Goal: Task Accomplishment & Management: Use online tool/utility

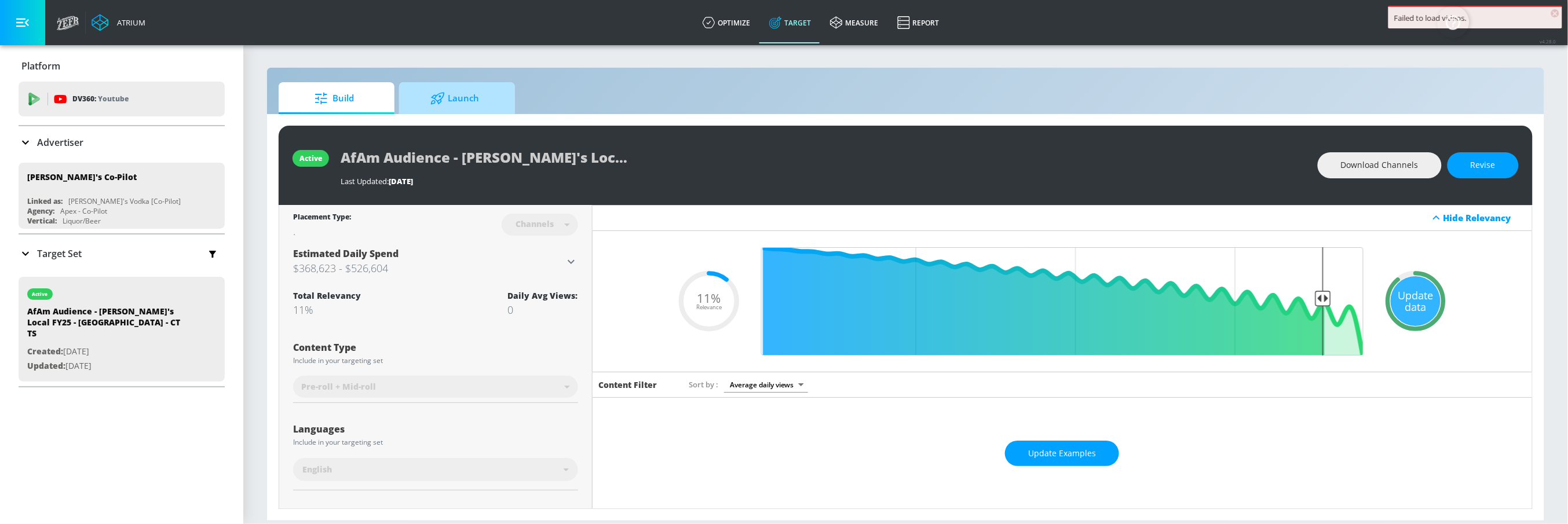
click at [474, 102] on span "Launch" at bounding box center [454, 98] width 88 height 28
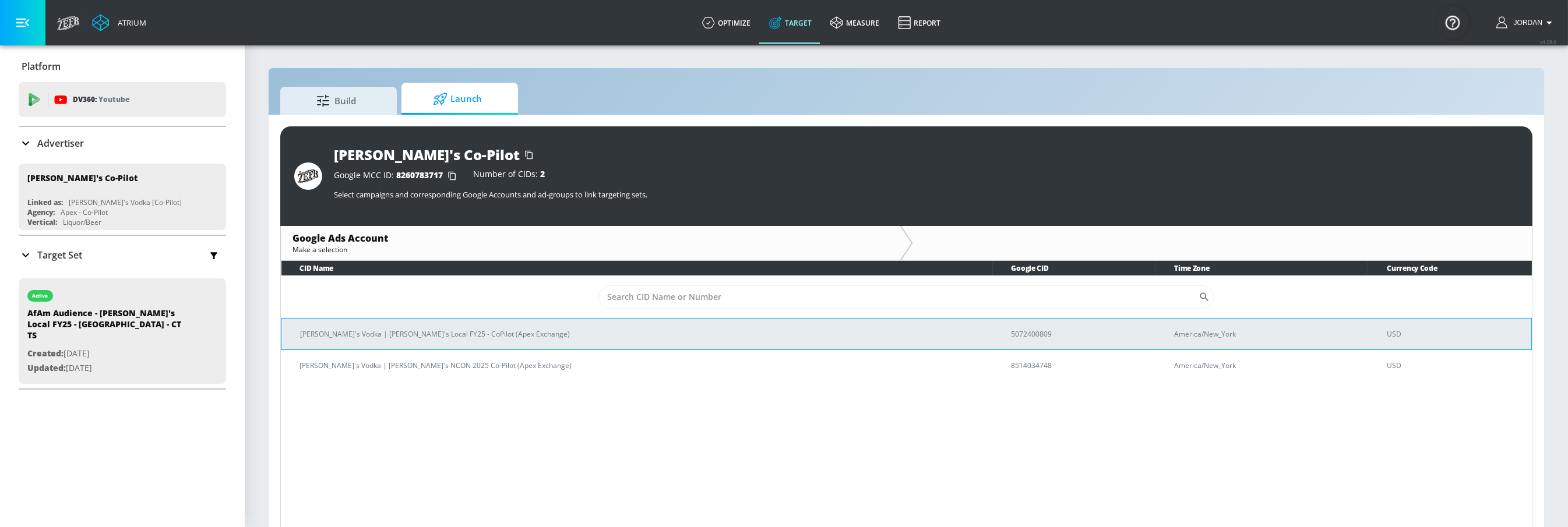
click at [469, 339] on p "[PERSON_NAME]'s Vodka | [PERSON_NAME]'s Local FY25 - CoPilot (Apex Exchange)" at bounding box center [642, 334] width 684 height 12
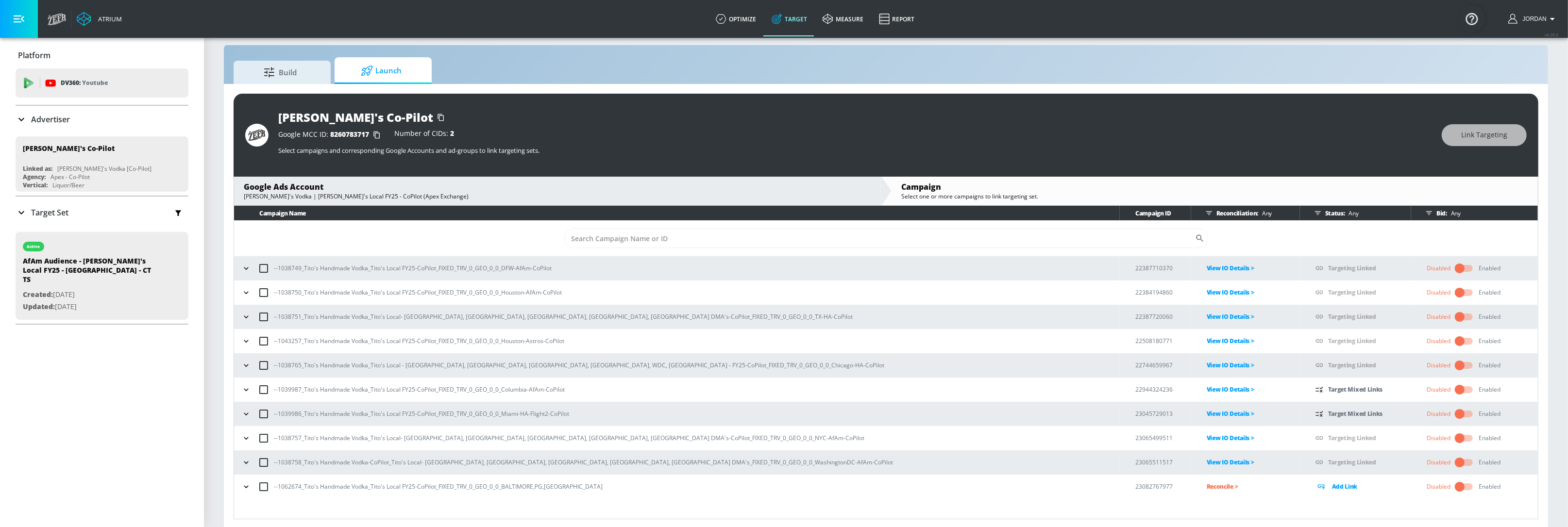
scroll to position [14, 0]
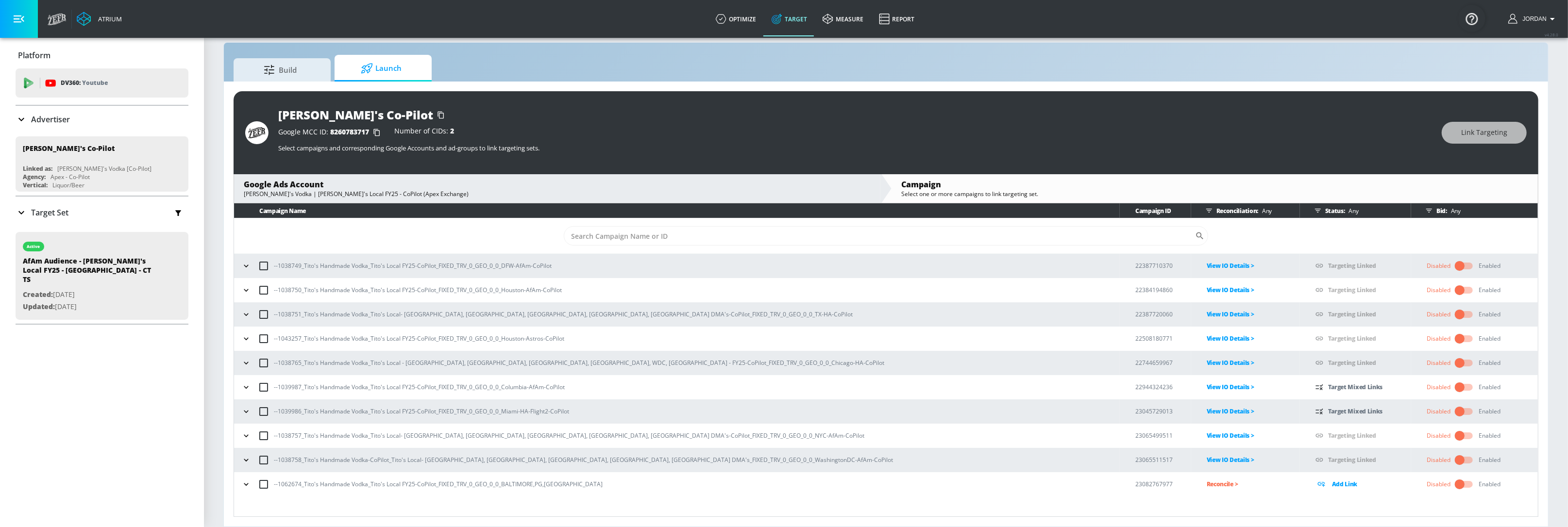
click at [1207, 439] on p "Reconcile >" at bounding box center [1253, 484] width 93 height 11
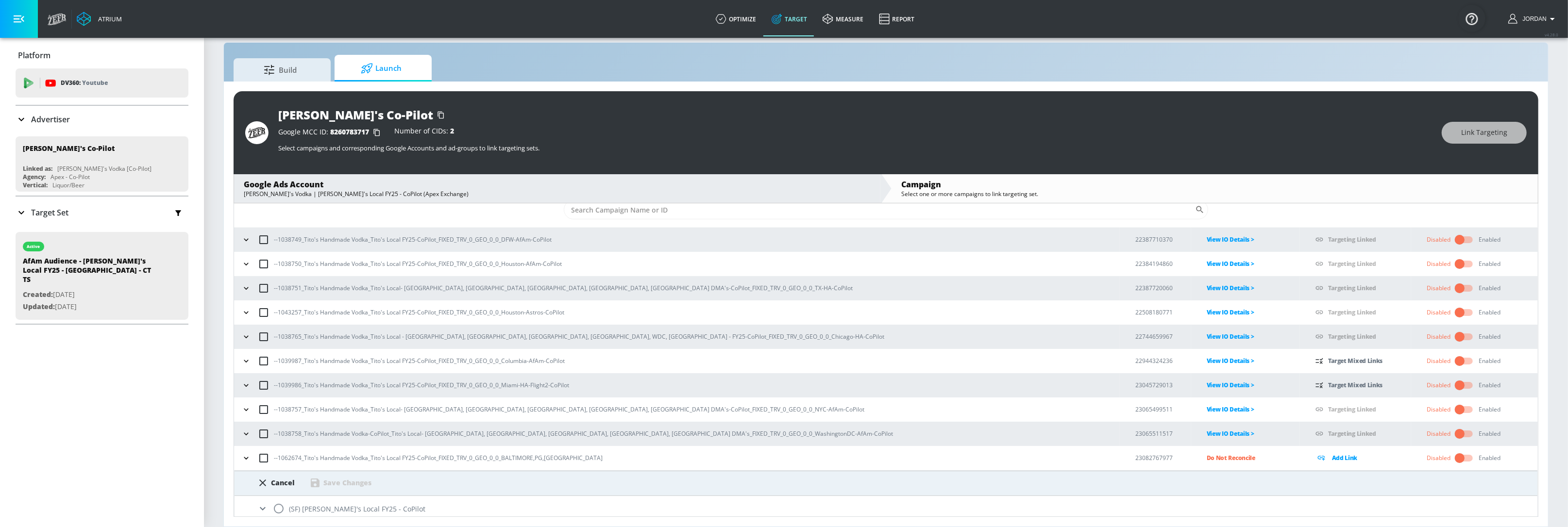
scroll to position [31, 0]
copy p "[GEOGRAPHIC_DATA],PG,[GEOGRAPHIC_DATA]"
drag, startPoint x: 574, startPoint y: 452, endPoint x: 502, endPoint y: 455, distance: 72.1
click at [502, 439] on div "--1062674_Tito's Handmade Vodka_Tito's Local FY25-CoPilot_FIXED_TRV_0_GEO_0_0_B…" at bounding box center [679, 453] width 881 height 21
drag, startPoint x: 278, startPoint y: 505, endPoint x: 335, endPoint y: 482, distance: 61.5
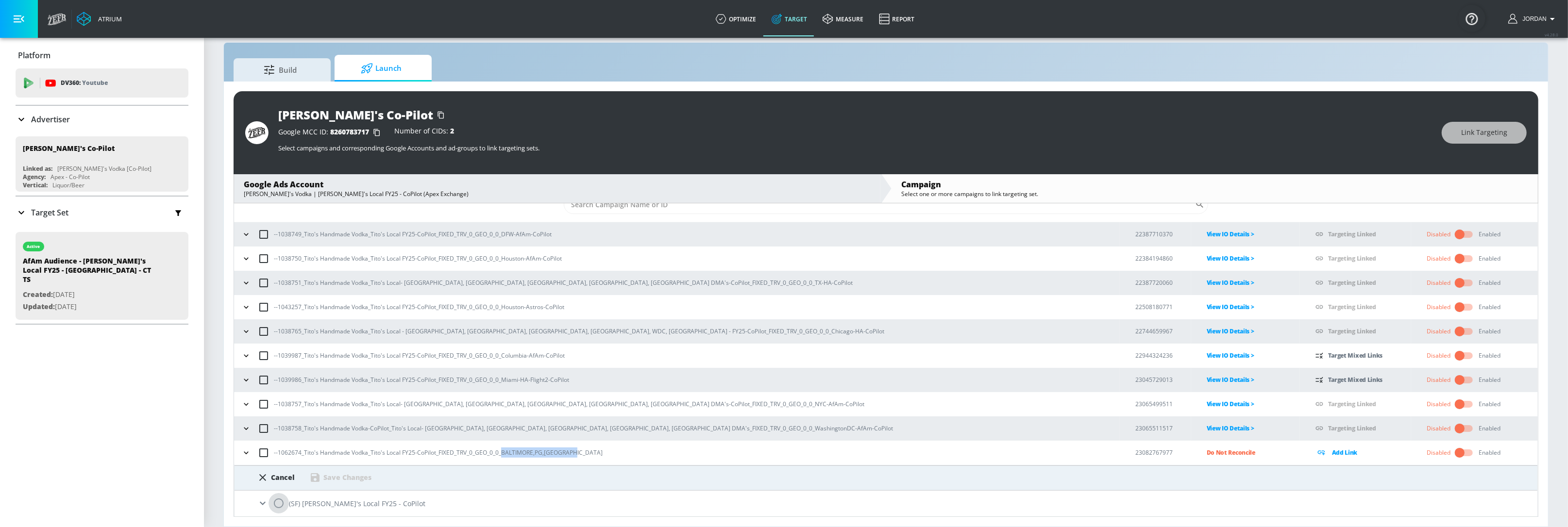
click at [278, 439] on input "radio" at bounding box center [278, 503] width 21 height 21
radio input "true"
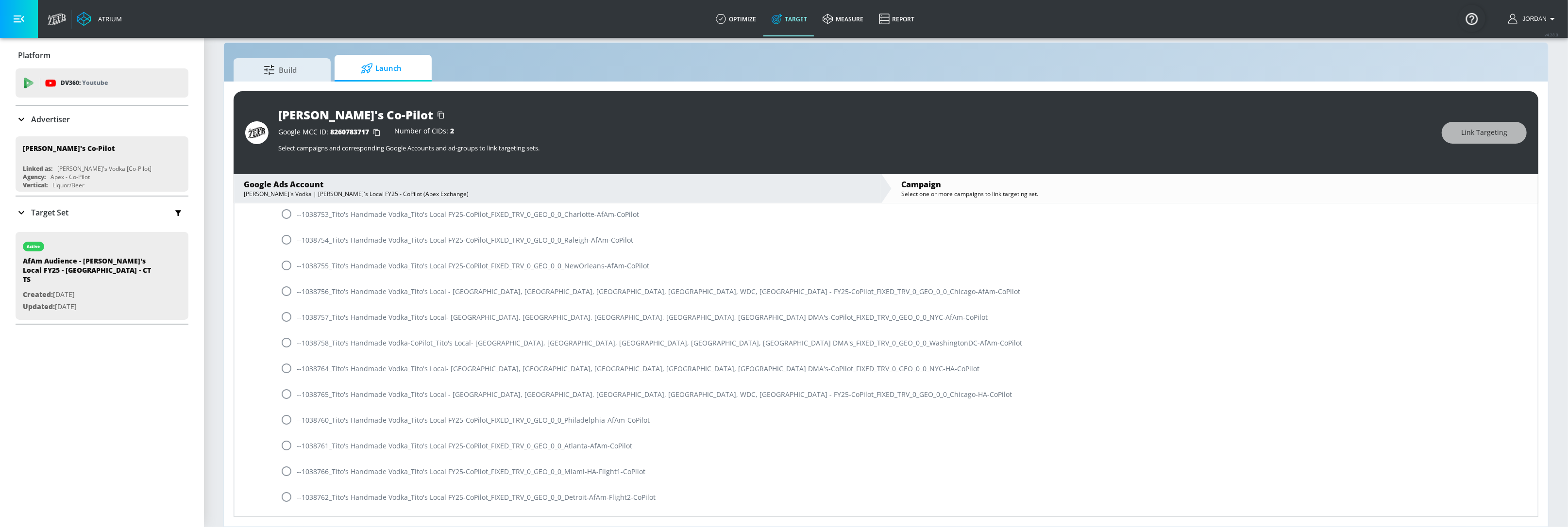
scroll to position [188, 0]
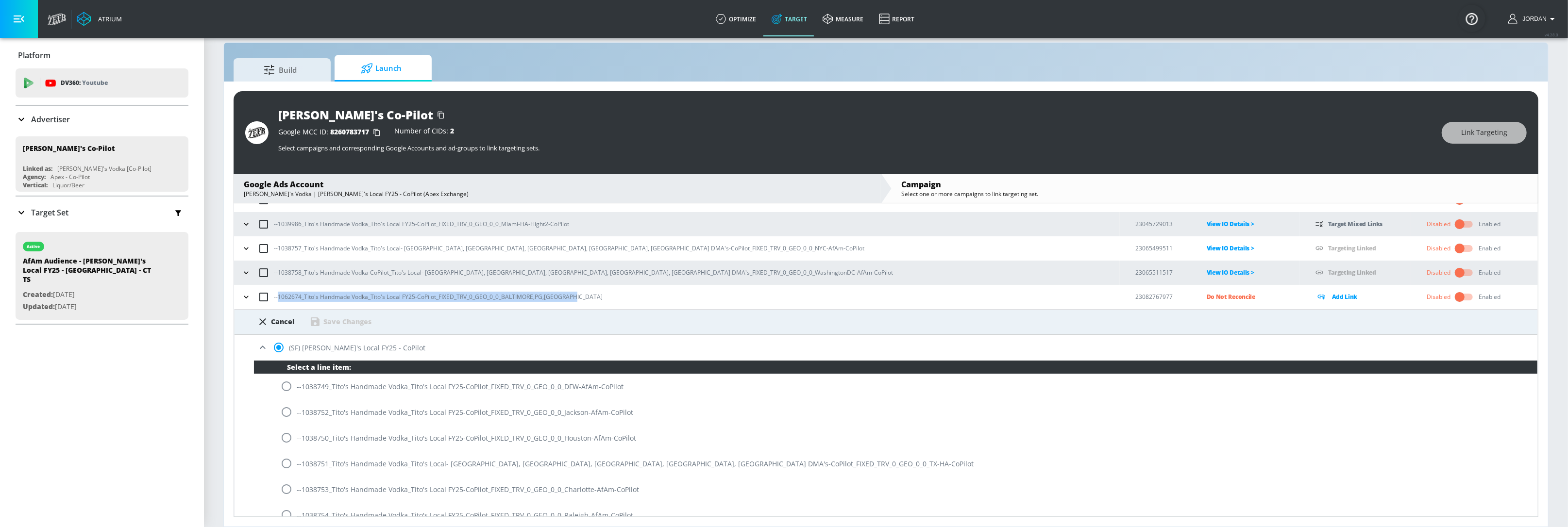
drag, startPoint x: 578, startPoint y: 297, endPoint x: 279, endPoint y: 295, distance: 299.0
click at [279, 295] on div "--1062674_Tito's Handmade Vodka_Tito's Local FY25-CoPilot_FIXED_TRV_0_GEO_0_0_B…" at bounding box center [679, 297] width 881 height 21
copy p "1062674_Tito's Handmade Vodka_Tito's Local FY25-CoPilot_FIXED_TRV_0_GEO_0_0_BAL…"
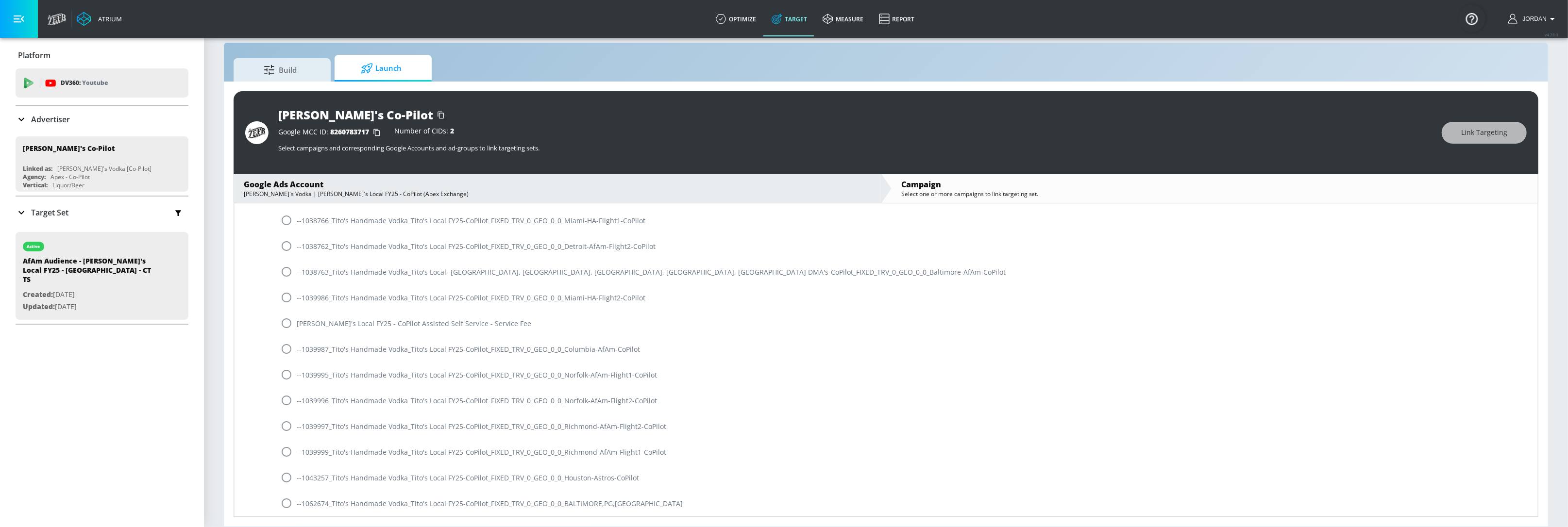
click at [287, 439] on input "radio" at bounding box center [286, 503] width 21 height 21
radio input "true"
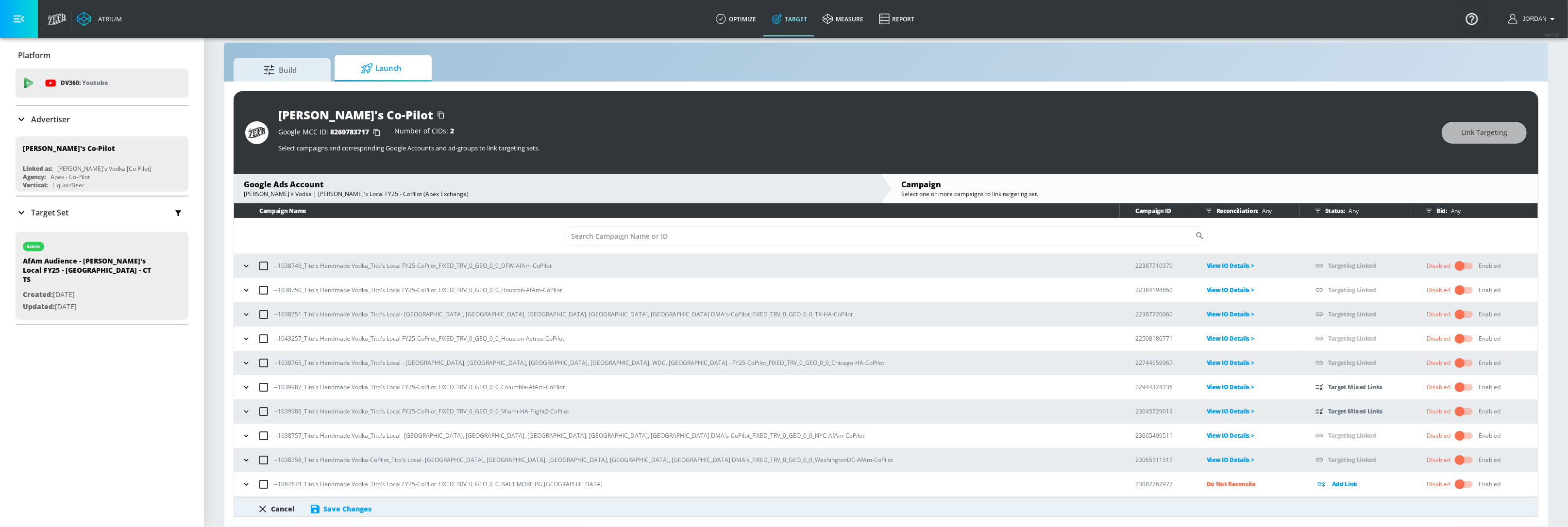
scroll to position [30, 0]
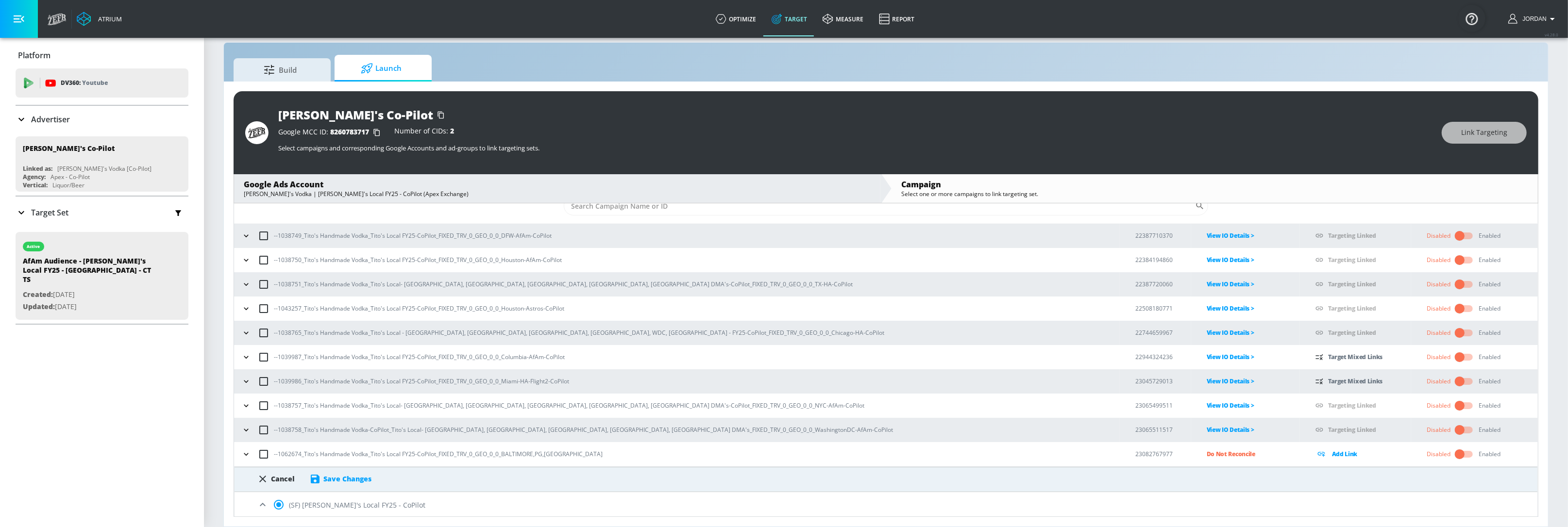
click at [347, 439] on div "Save Changes" at bounding box center [347, 479] width 48 height 9
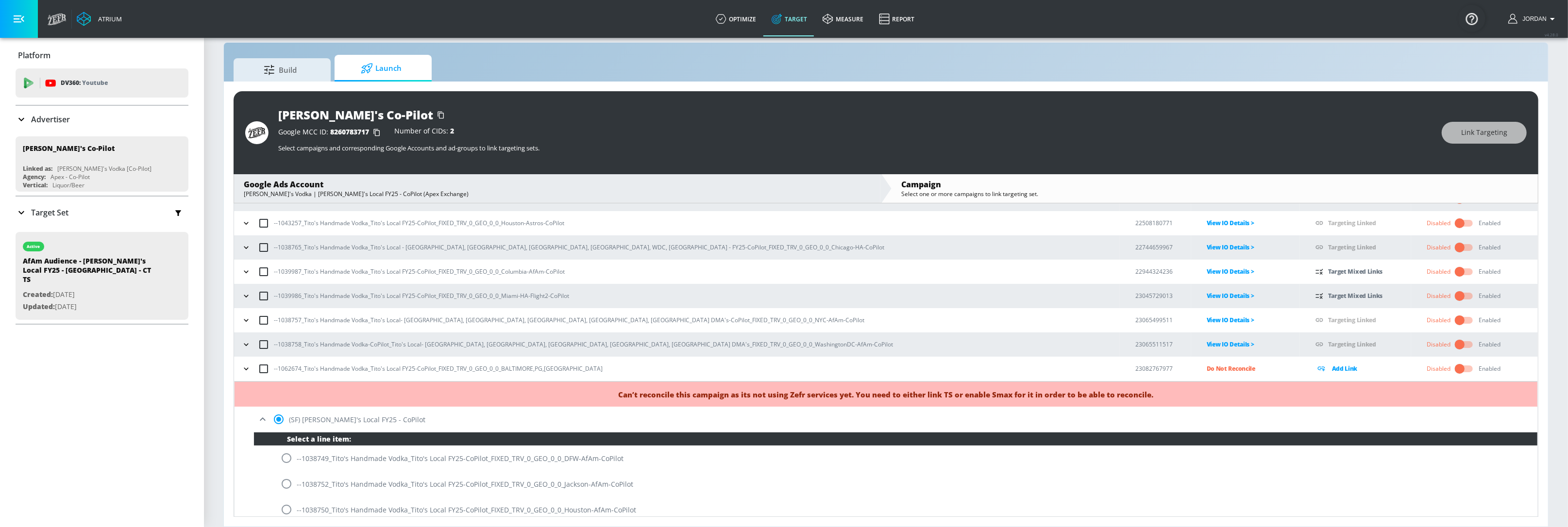
scroll to position [241, 0]
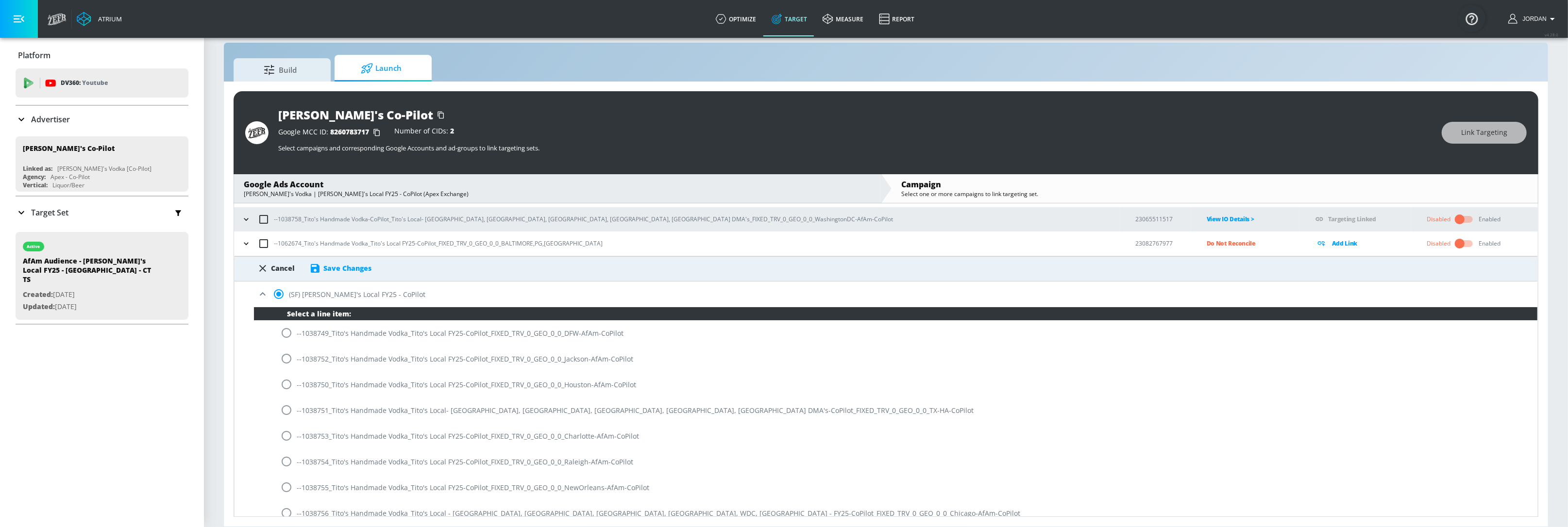
click at [865, 374] on div "--1038750_Tito's Handmade Vodka_Tito's Local FY25-CoPilot_FIXED_TRV_0_GEO_0_0_H…" at bounding box center [895, 384] width 1283 height 26
click at [282, 261] on div "Cancel Save Changes" at bounding box center [886, 265] width 1303 height 18
click at [284, 266] on div "Cancel" at bounding box center [282, 268] width 24 height 9
radio input "false"
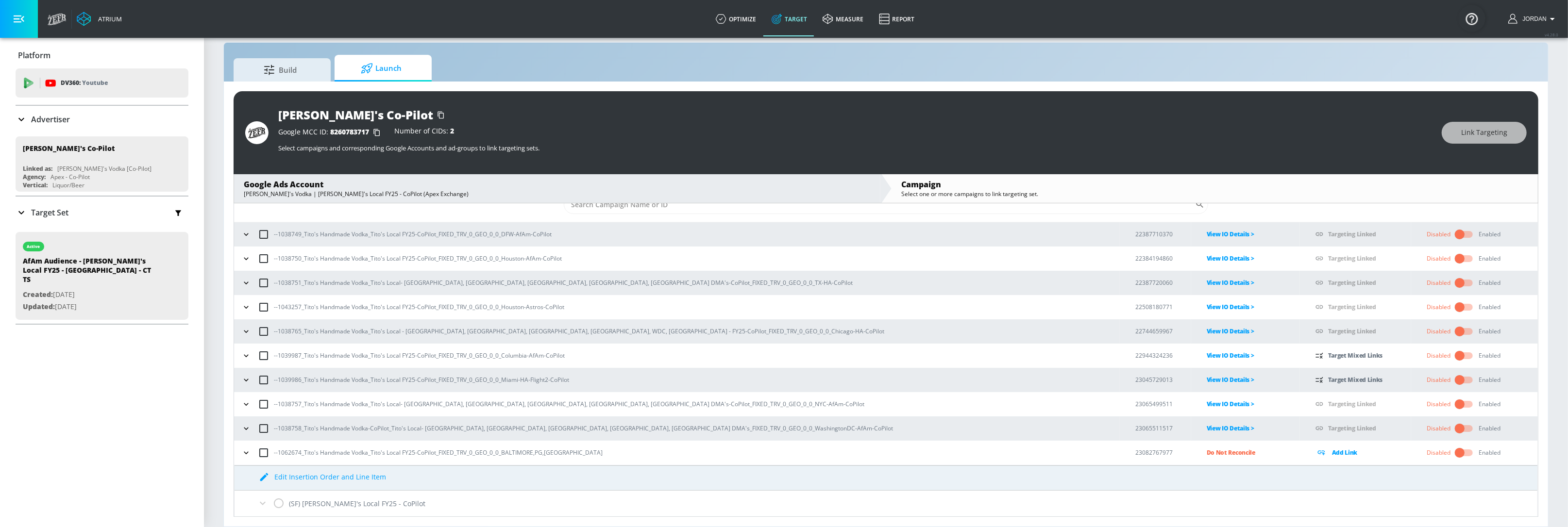
click at [1207, 439] on p "Do Not Reconcile" at bounding box center [1253, 453] width 93 height 11
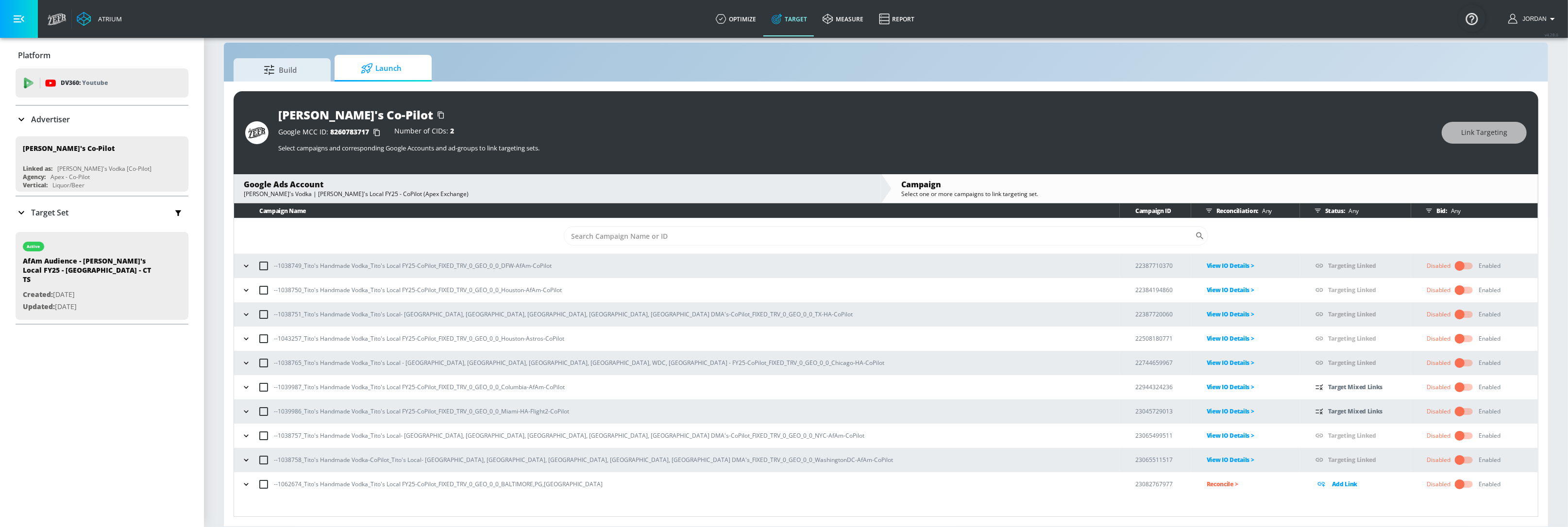
click at [249, 439] on icon "button" at bounding box center [246, 485] width 10 height 10
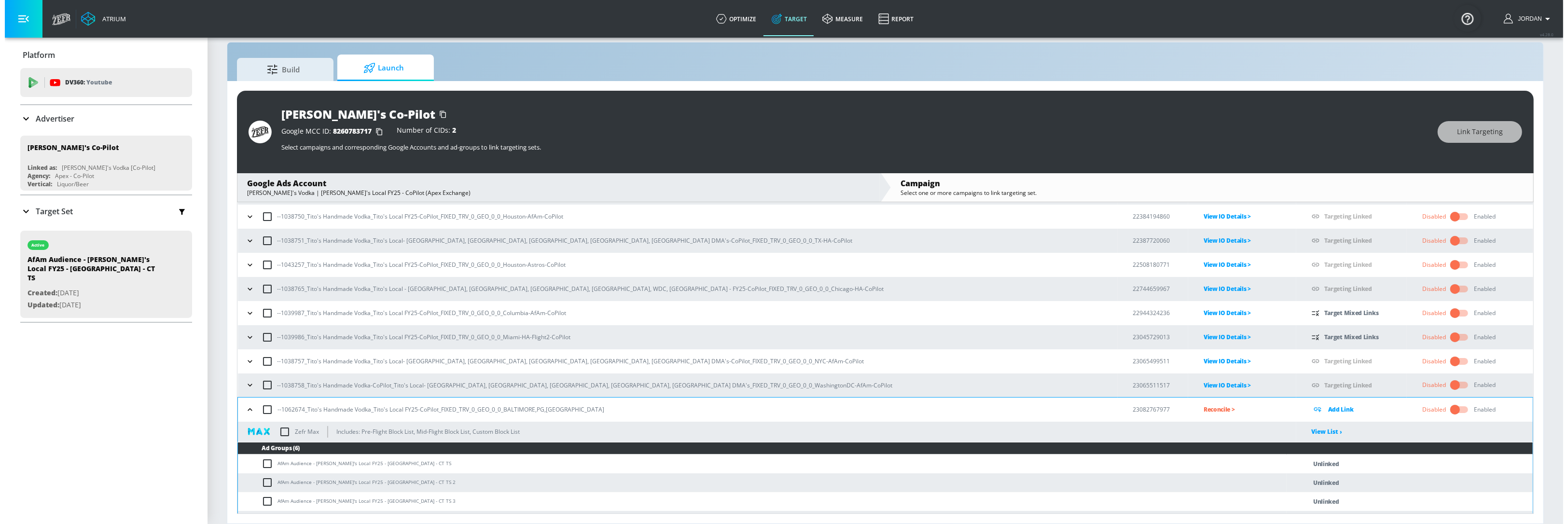
scroll to position [126, 0]
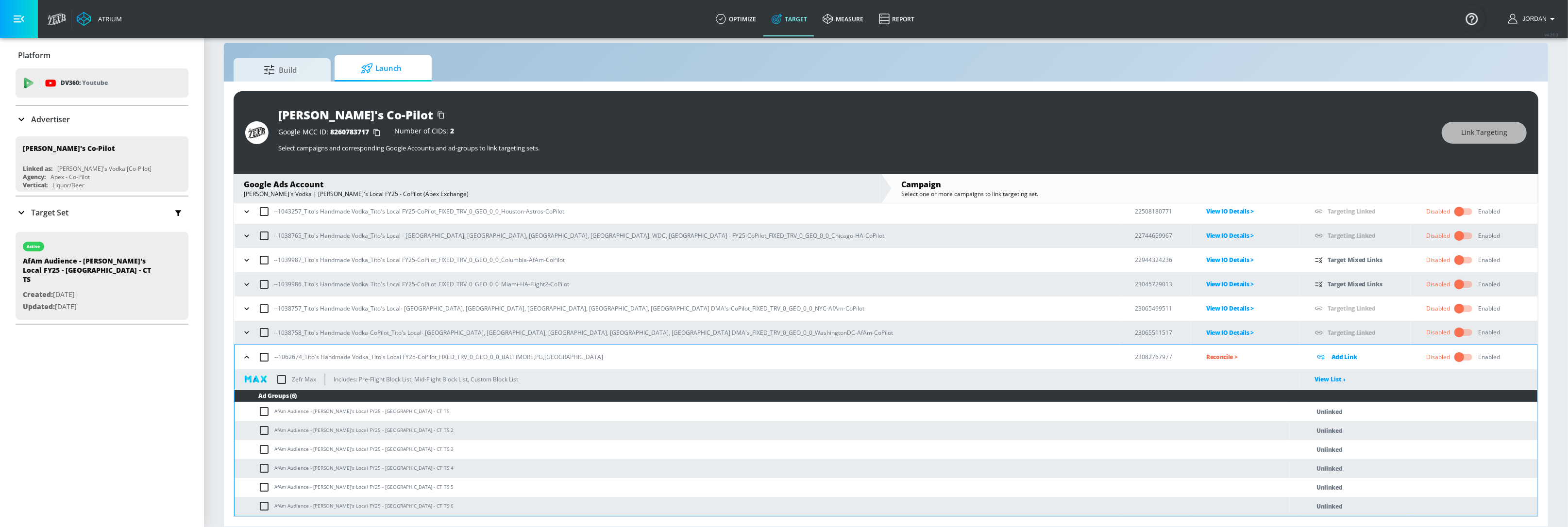
click at [263, 358] on input "checkbox" at bounding box center [264, 357] width 21 height 21
checkbox input "true"
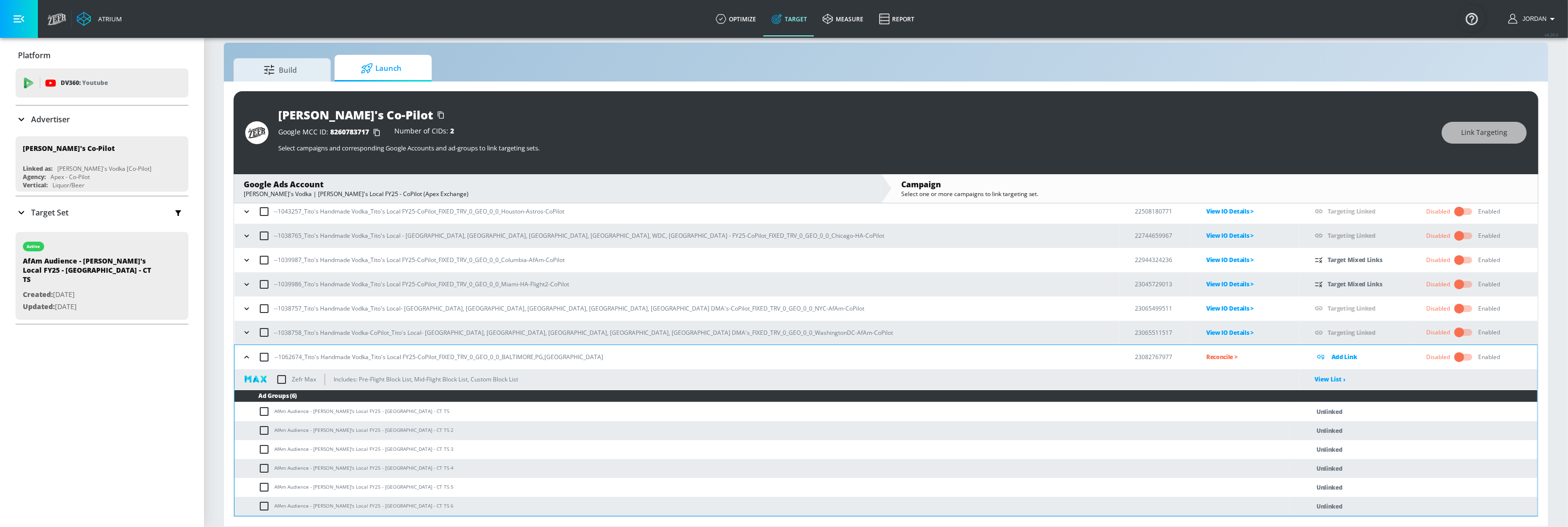
checkbox input "true"
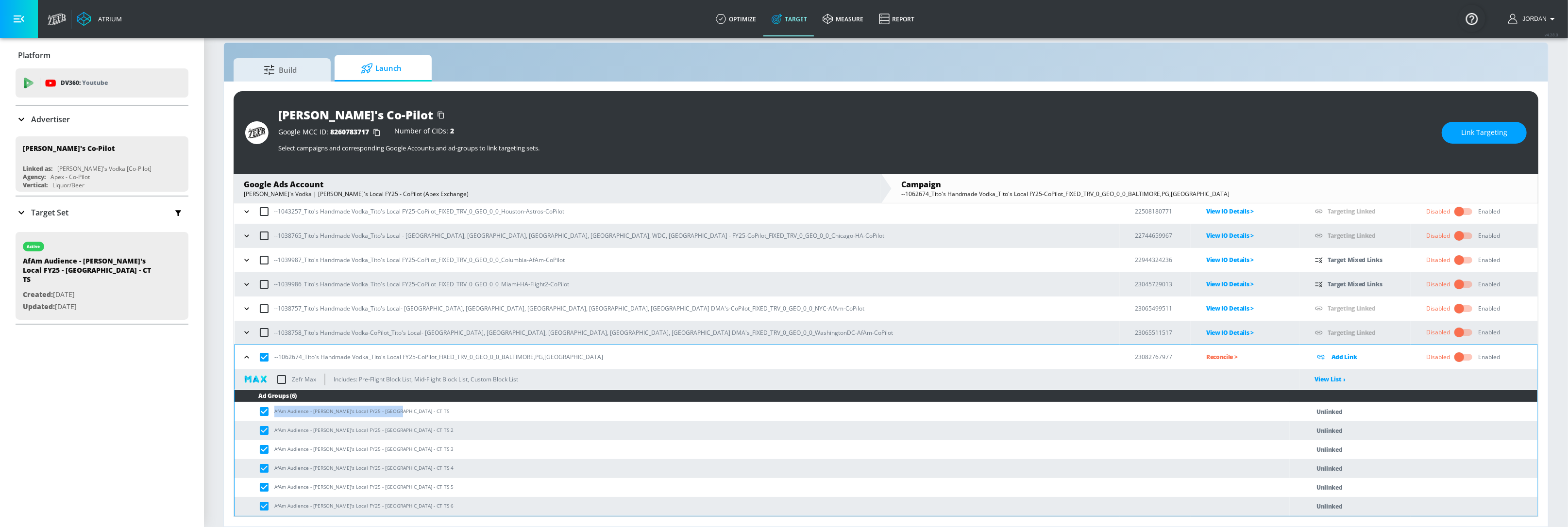
copy td "AfAm Audience - [PERSON_NAME]'s Local FY25 - [GEOGRAPHIC_DATA] - CT TS"
drag, startPoint x: 390, startPoint y: 412, endPoint x: 273, endPoint y: 411, distance: 117.0
click at [273, 411] on td "AfAm Audience - [PERSON_NAME]'s Local FY25 - [GEOGRAPHIC_DATA] - CT TS" at bounding box center [762, 411] width 1055 height 19
click at [1314, 127] on span "Link Targeting" at bounding box center [1484, 133] width 46 height 12
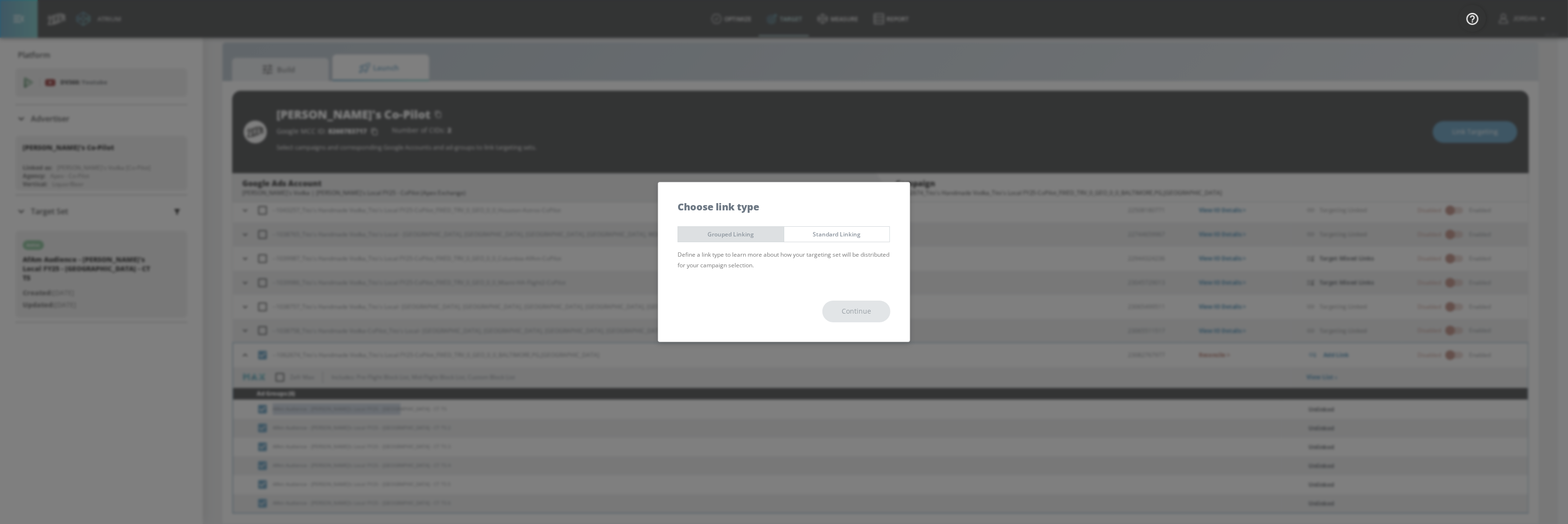
click at [731, 238] on span "Grouped Linking" at bounding box center [731, 234] width 91 height 10
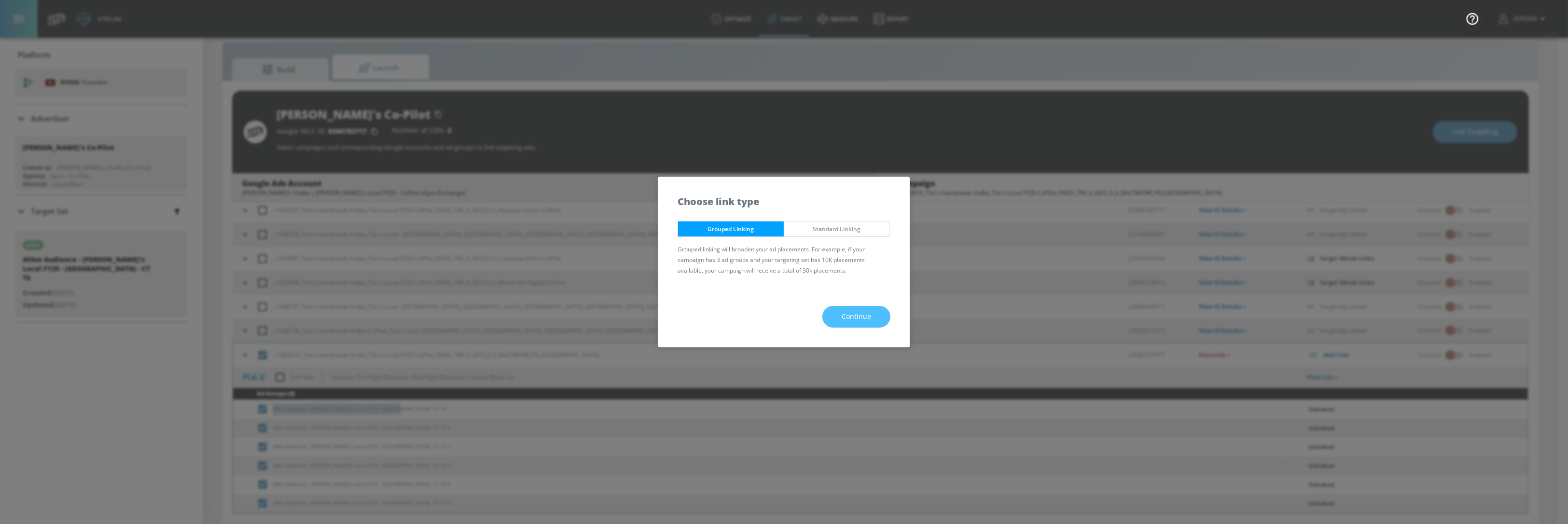
click at [840, 317] on button "Continue" at bounding box center [856, 317] width 68 height 22
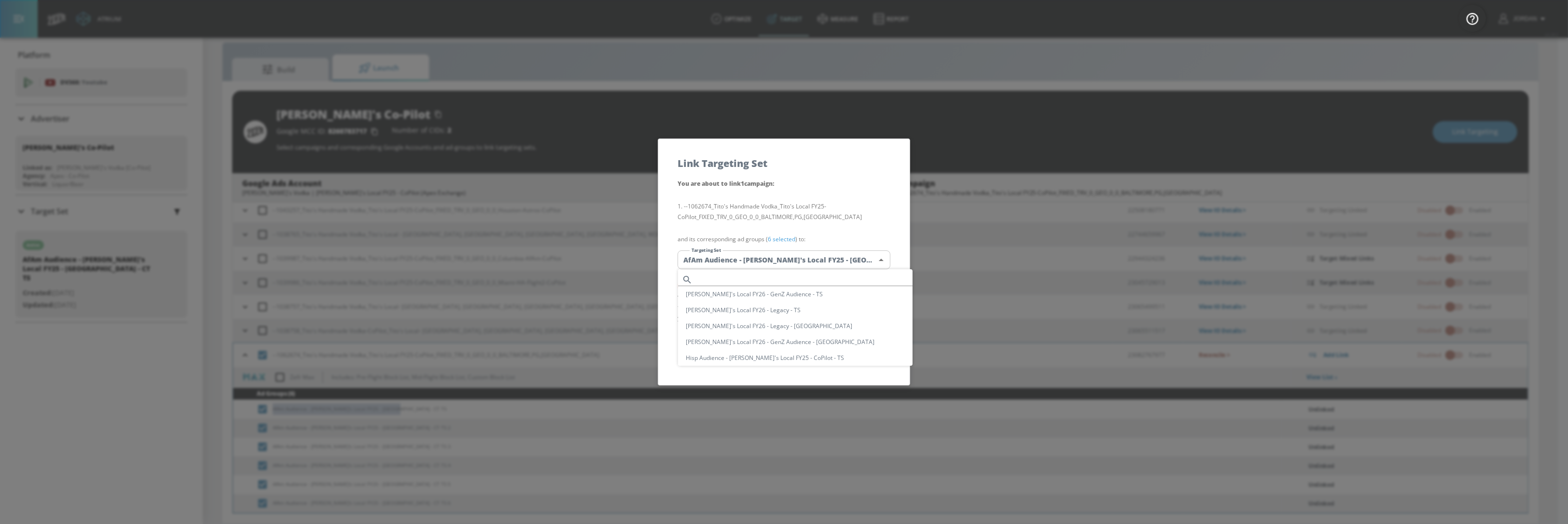
click at [779, 261] on body "Atrium optimize Target measure Report optimize Target measure Report v 4.28.0 J…" at bounding box center [784, 255] width 1568 height 538
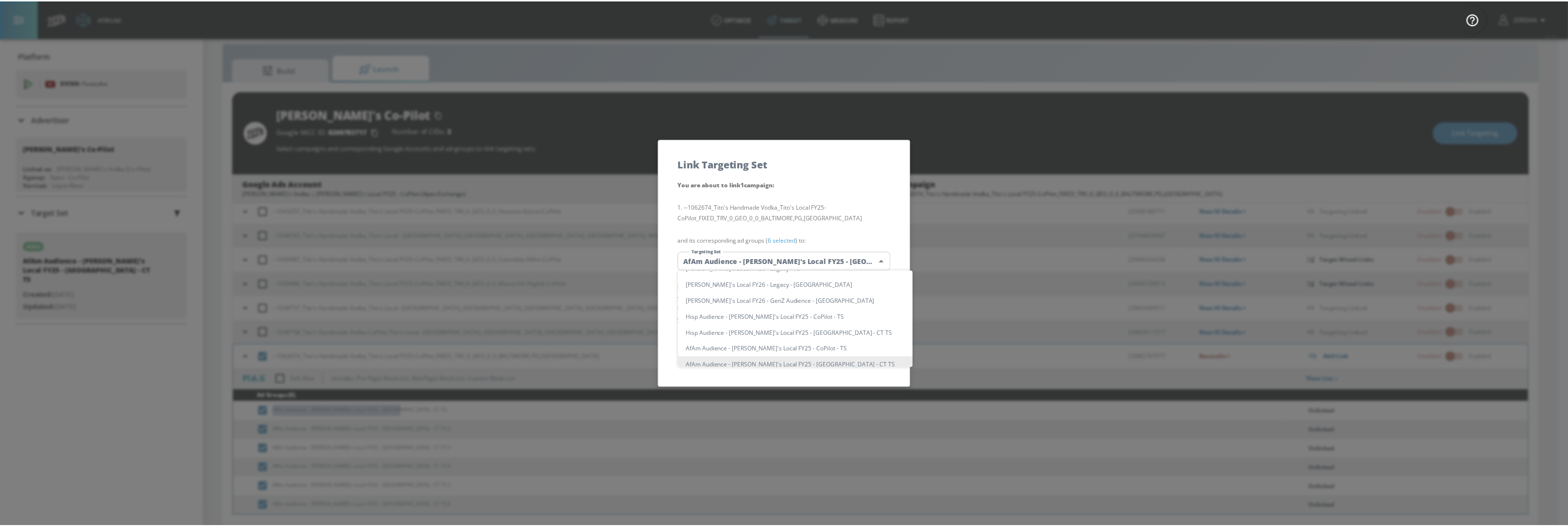
scroll to position [0, 0]
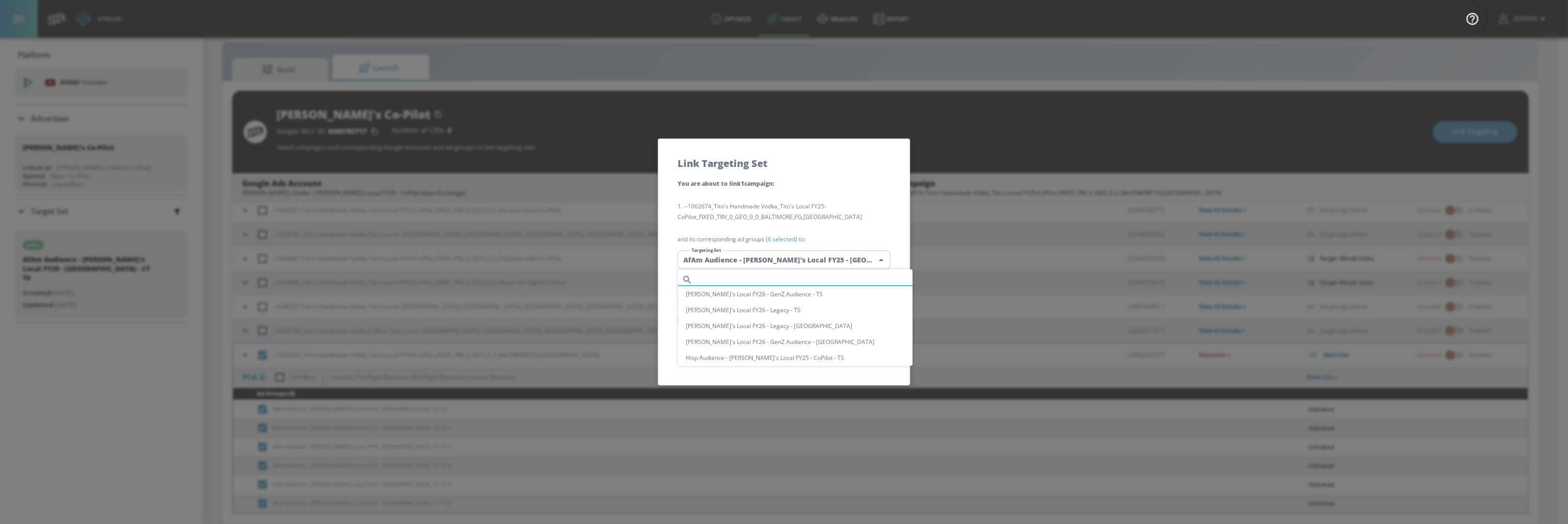
click at [763, 275] on input "text" at bounding box center [804, 279] width 216 height 13
paste input "AfAm Audience - [PERSON_NAME]'s Local FY25 - [GEOGRAPHIC_DATA] - CT TS"
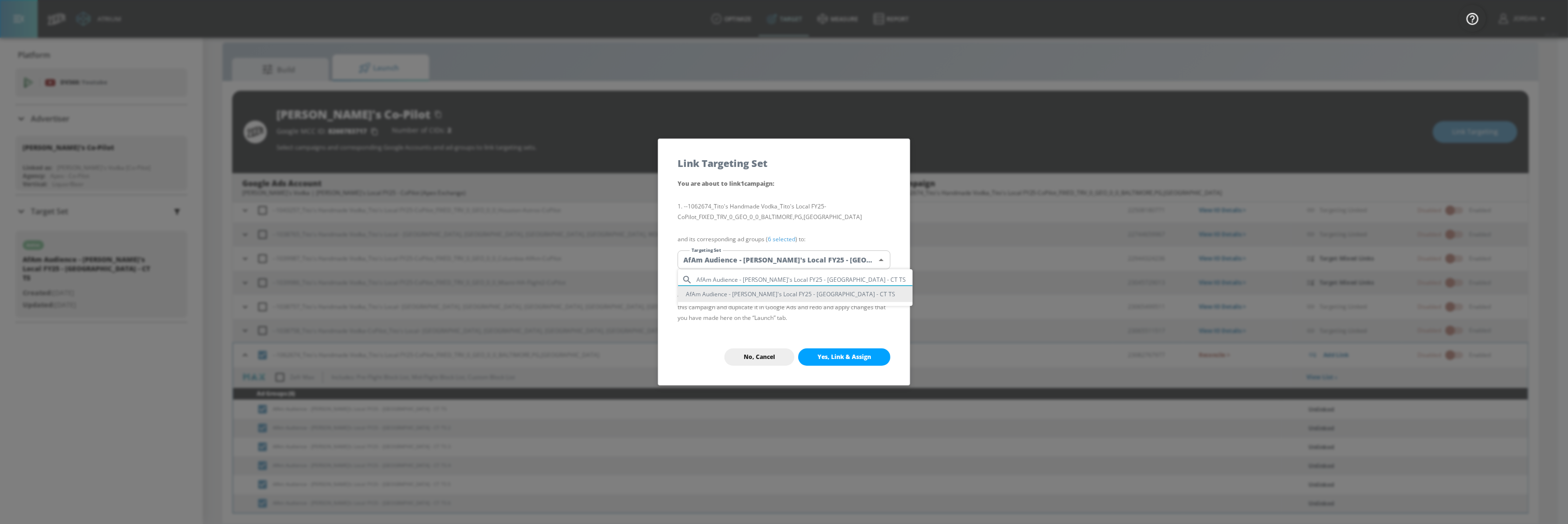
type input "AfAm Audience - [PERSON_NAME]'s Local FY25 - [GEOGRAPHIC_DATA] - CT TS"
click at [771, 297] on li "AfAm Audience - [PERSON_NAME]'s Local FY25 - [GEOGRAPHIC_DATA] - CT TS" at bounding box center [795, 294] width 235 height 16
click at [858, 355] on span "Yes, Link & Assign" at bounding box center [844, 357] width 54 height 8
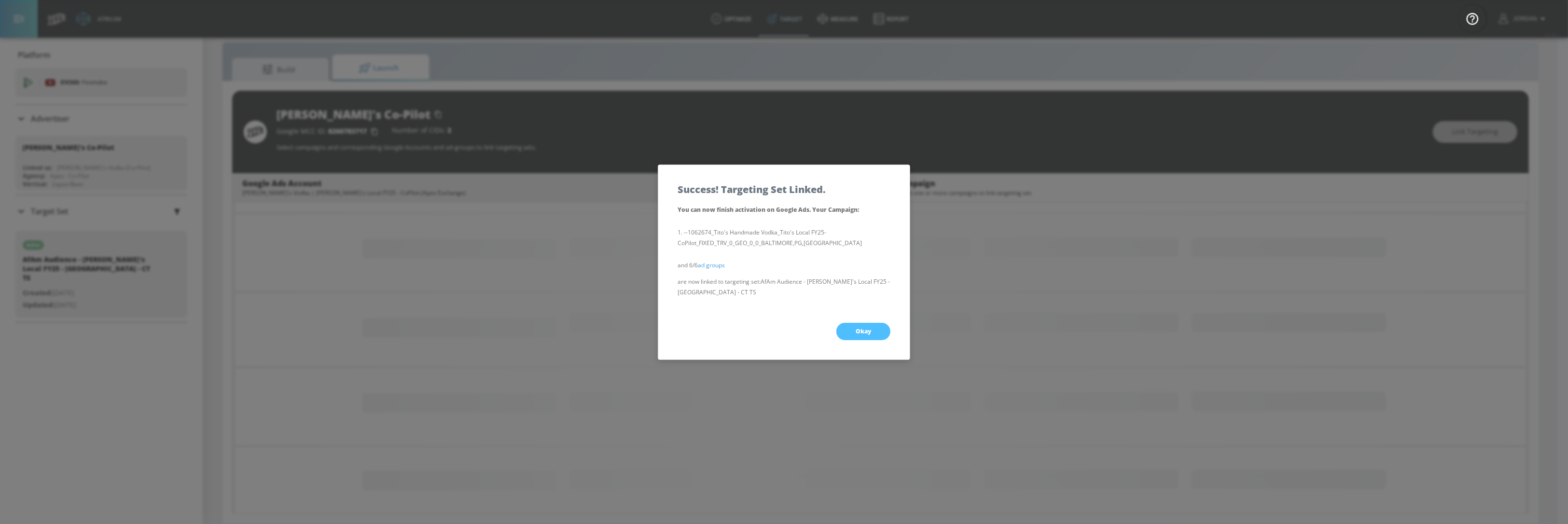
click at [873, 326] on button "Okay" at bounding box center [863, 331] width 54 height 18
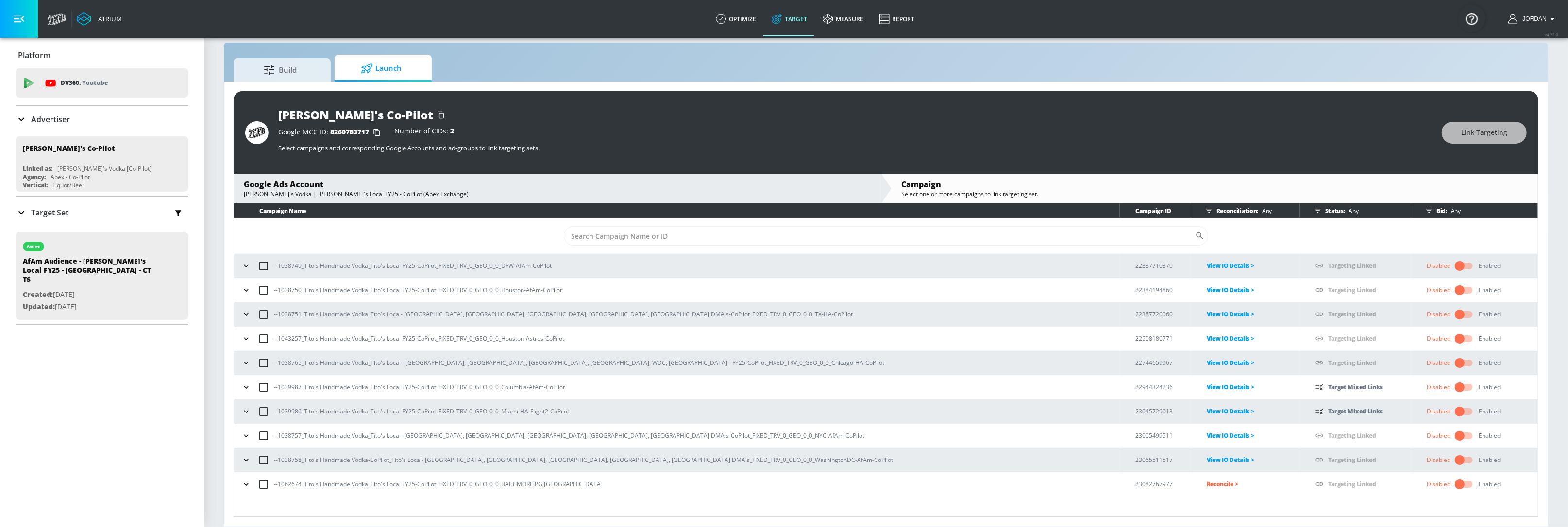
click at [1207, 439] on p "Reconcile >" at bounding box center [1253, 484] width 93 height 11
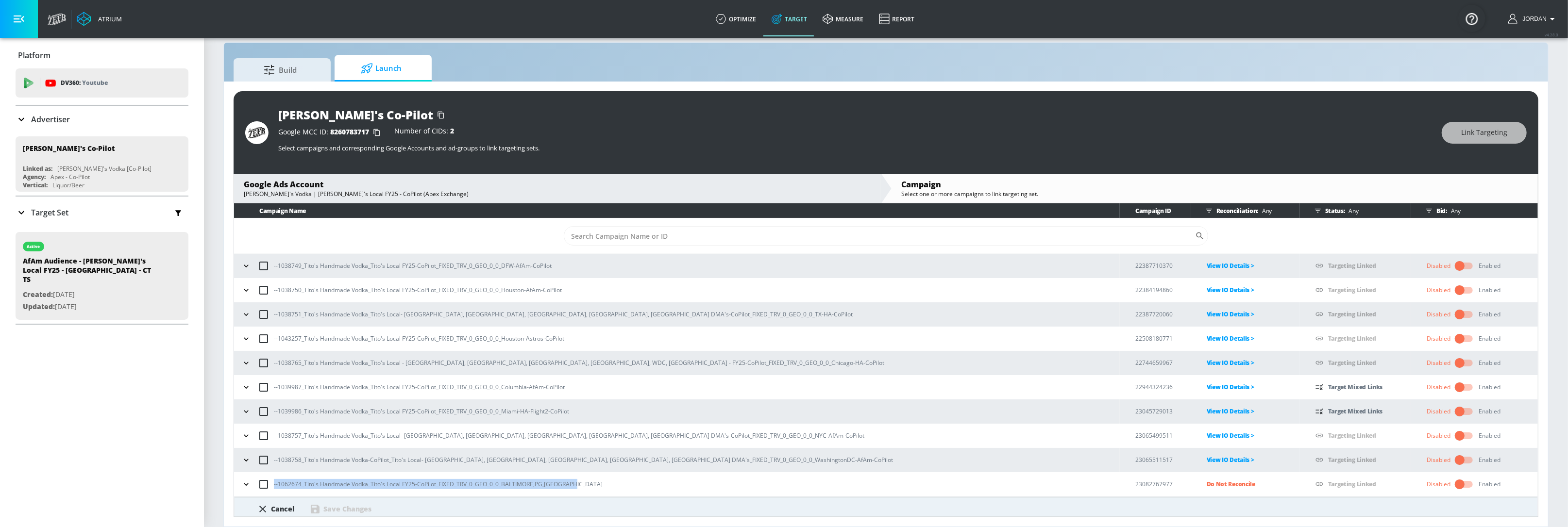
copy p "--1062674_Tito's Handmade Vodka_Tito's Local FY25-CoPilot_FIXED_TRV_0_GEO_0_0_B…"
drag, startPoint x: 584, startPoint y: 479, endPoint x: 579, endPoint y: 486, distance: 8.6
click at [579, 439] on div "--1062674_Tito's Handmade Vodka_Tito's Local FY25-CoPilot_FIXED_TRV_0_GEO_0_0_B…" at bounding box center [679, 484] width 881 height 21
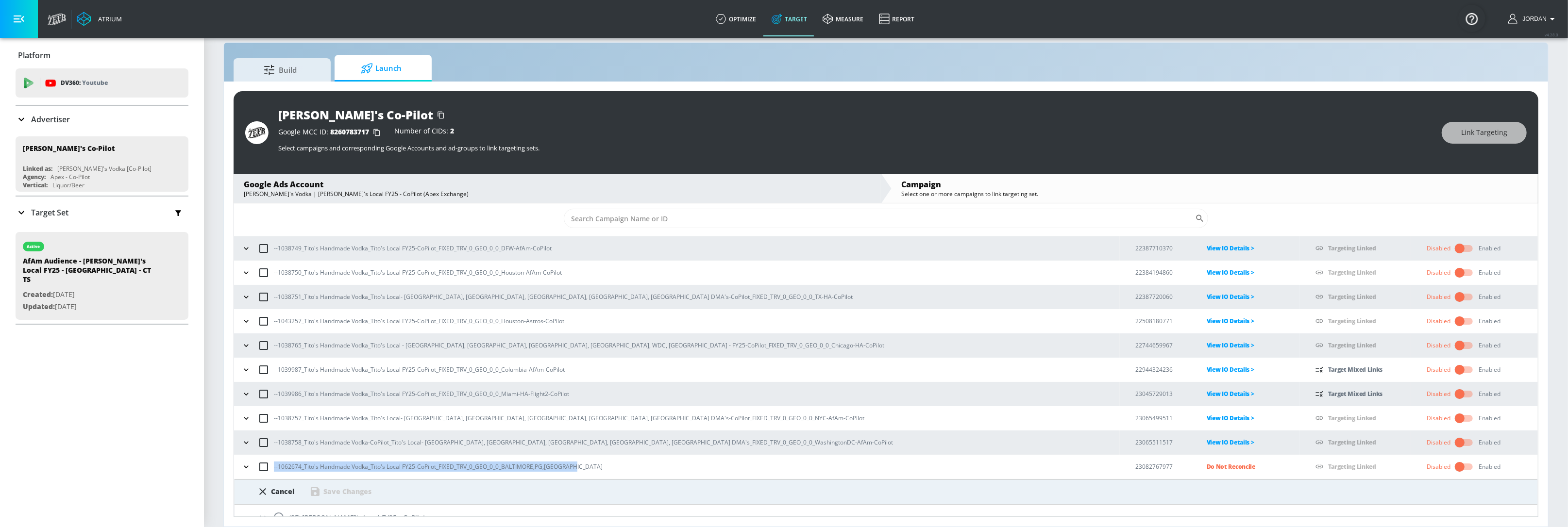
scroll to position [31, 0]
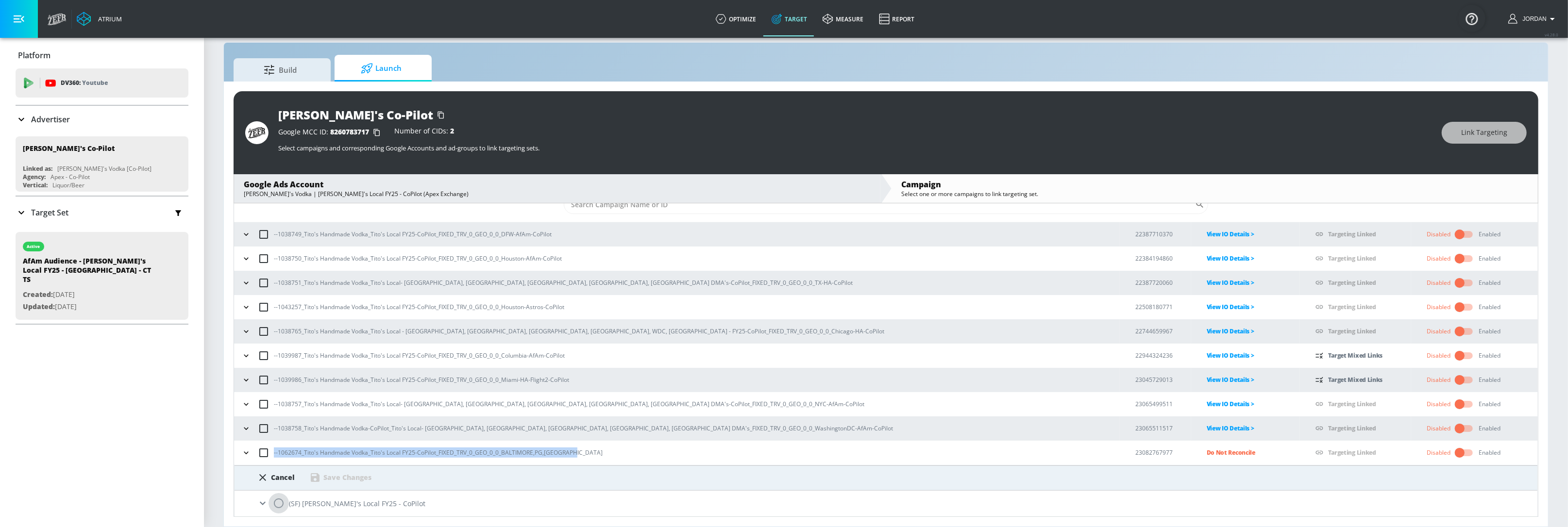
click at [276, 439] on input "radio" at bounding box center [278, 503] width 21 height 21
radio input "true"
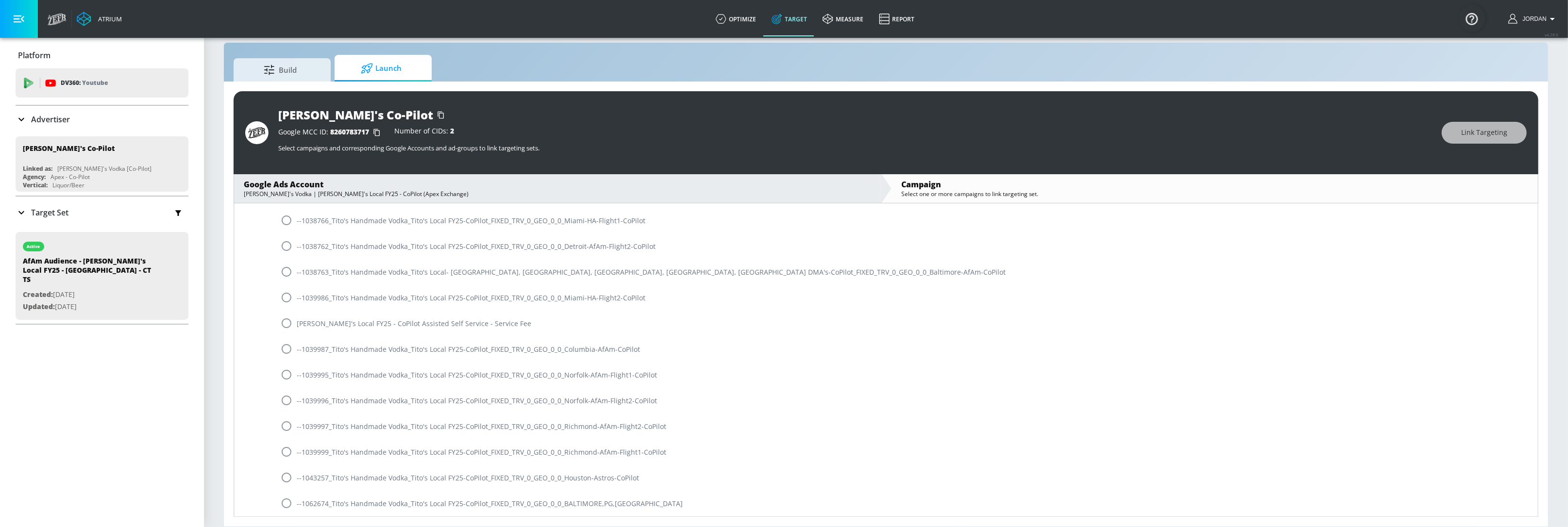
click at [281, 439] on input "radio" at bounding box center [286, 503] width 21 height 21
radio input "true"
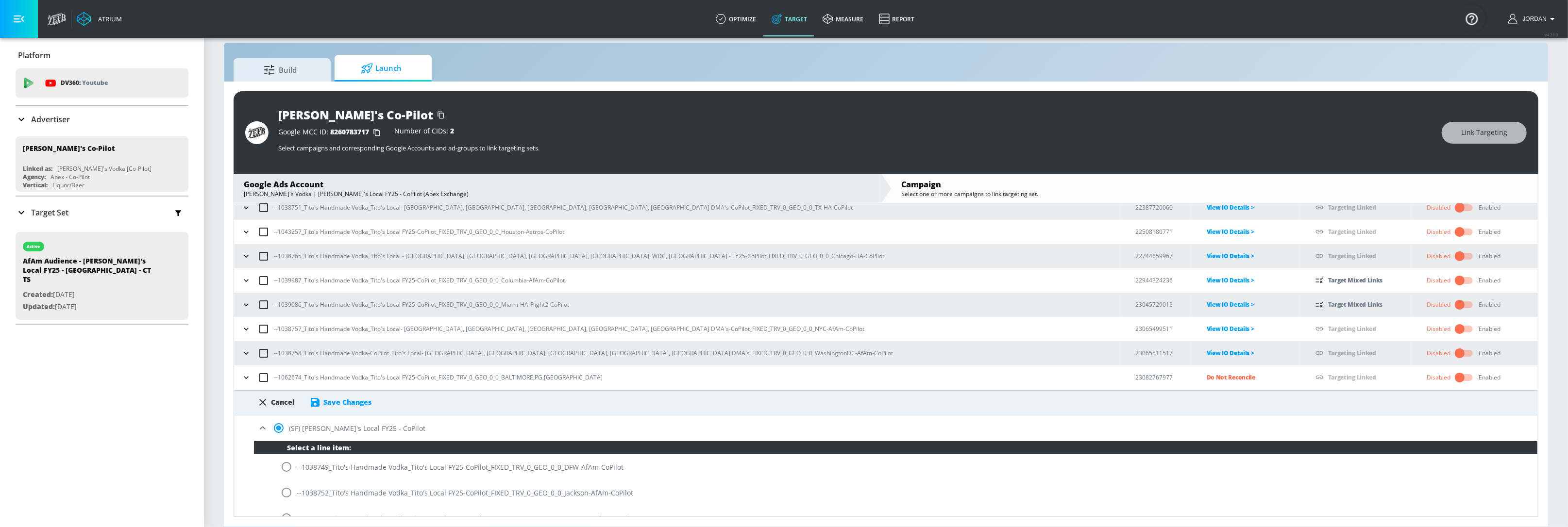
scroll to position [0, 0]
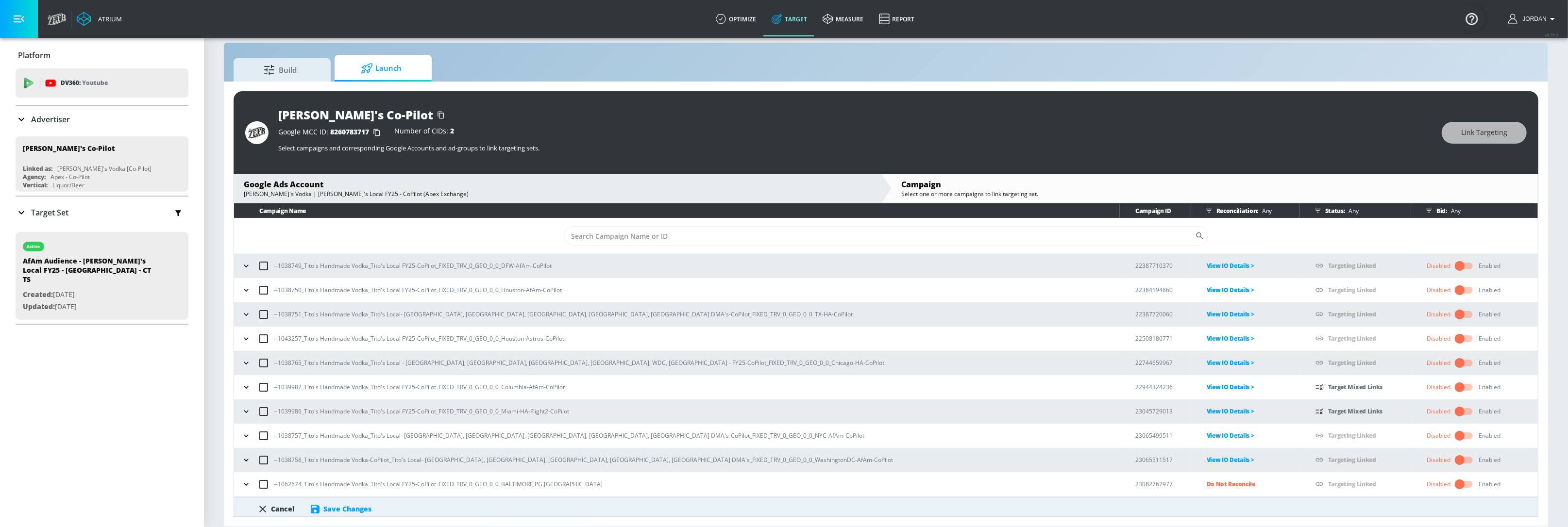
click at [338, 439] on div "Save Changes" at bounding box center [347, 508] width 48 height 9
